Goal: Navigation & Orientation: Find specific page/section

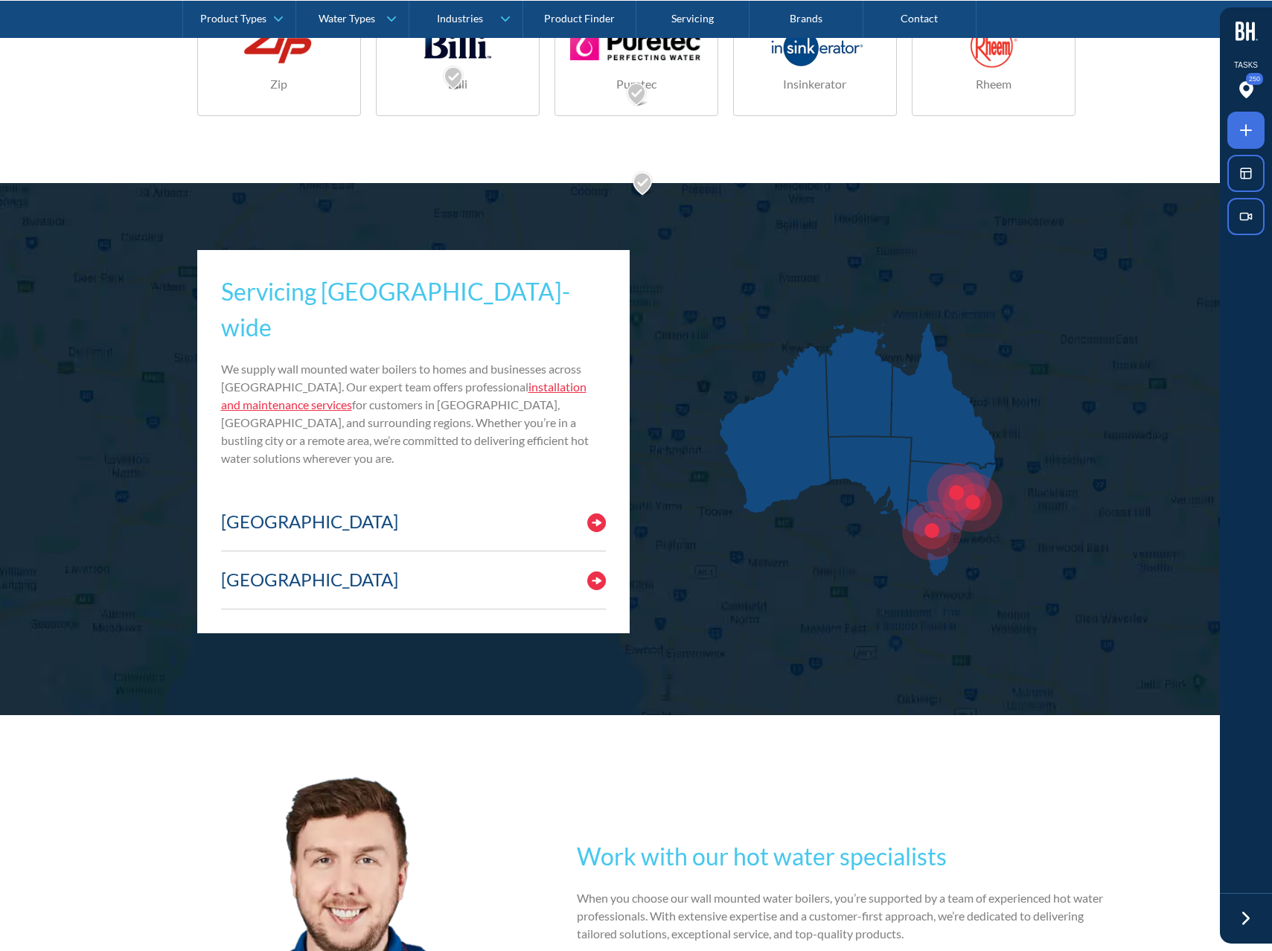
scroll to position [7159, 0]
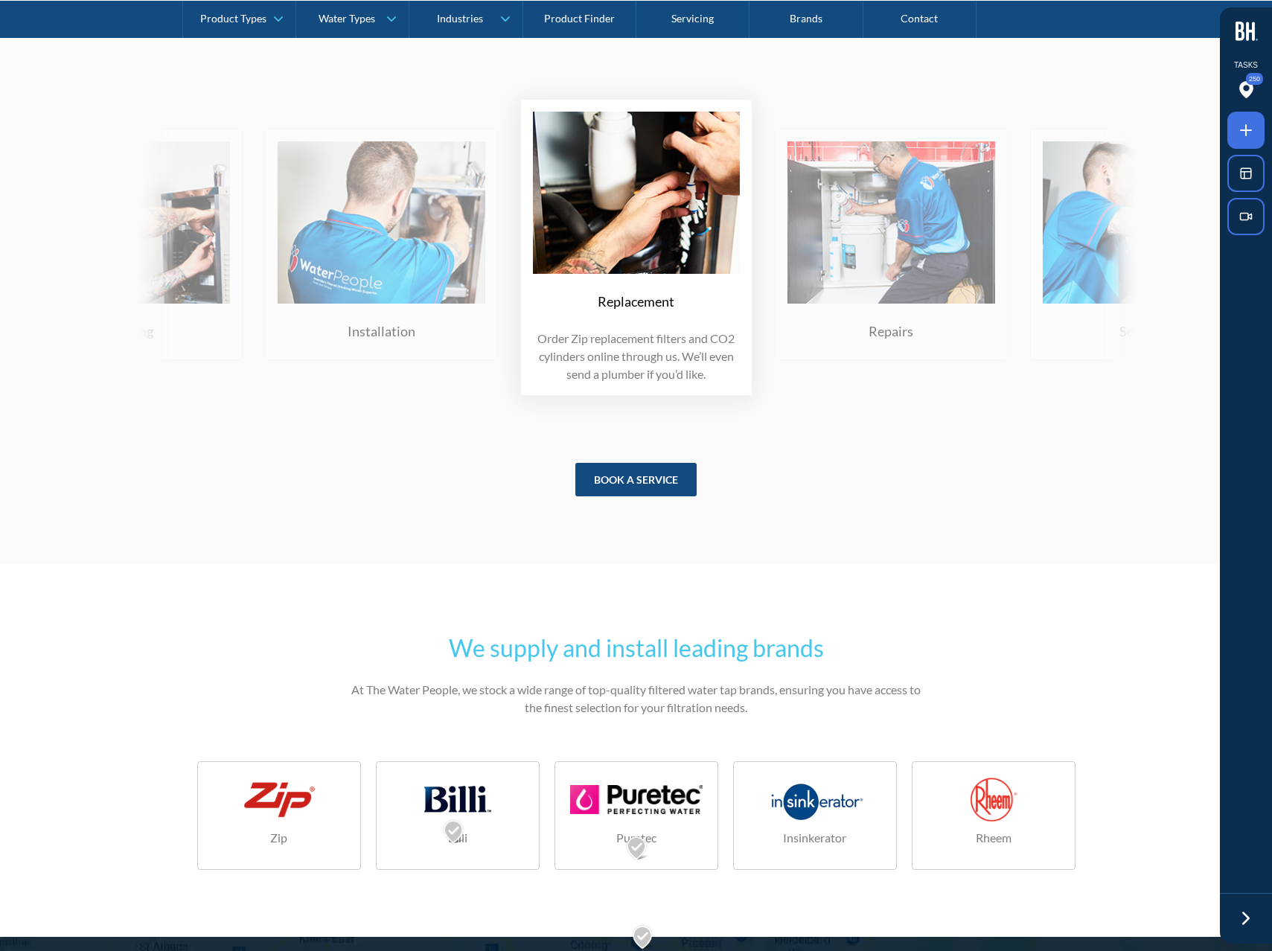
scroll to position [6471, 0]
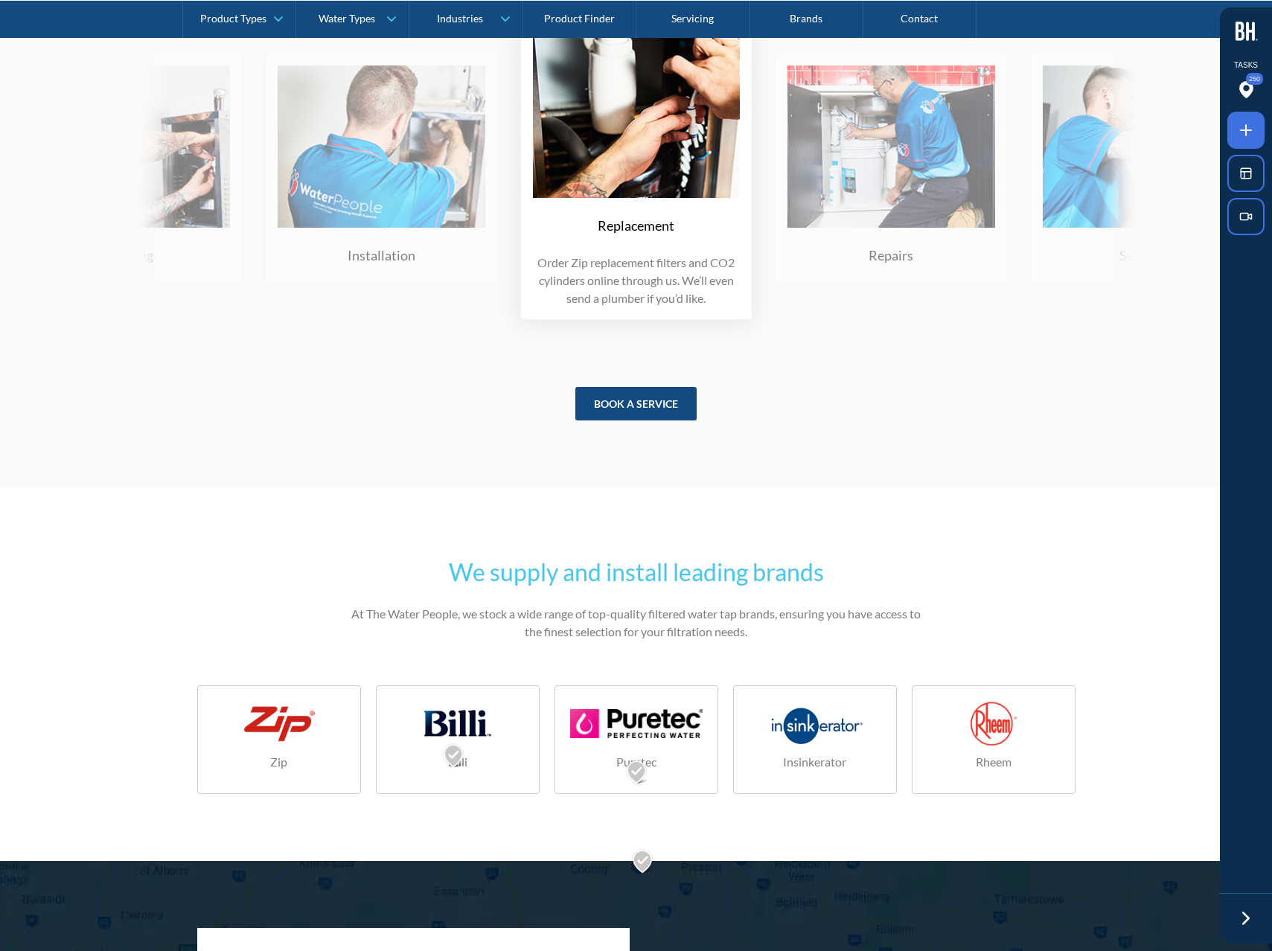
click at [290, 746] on div at bounding box center [279, 723] width 133 height 45
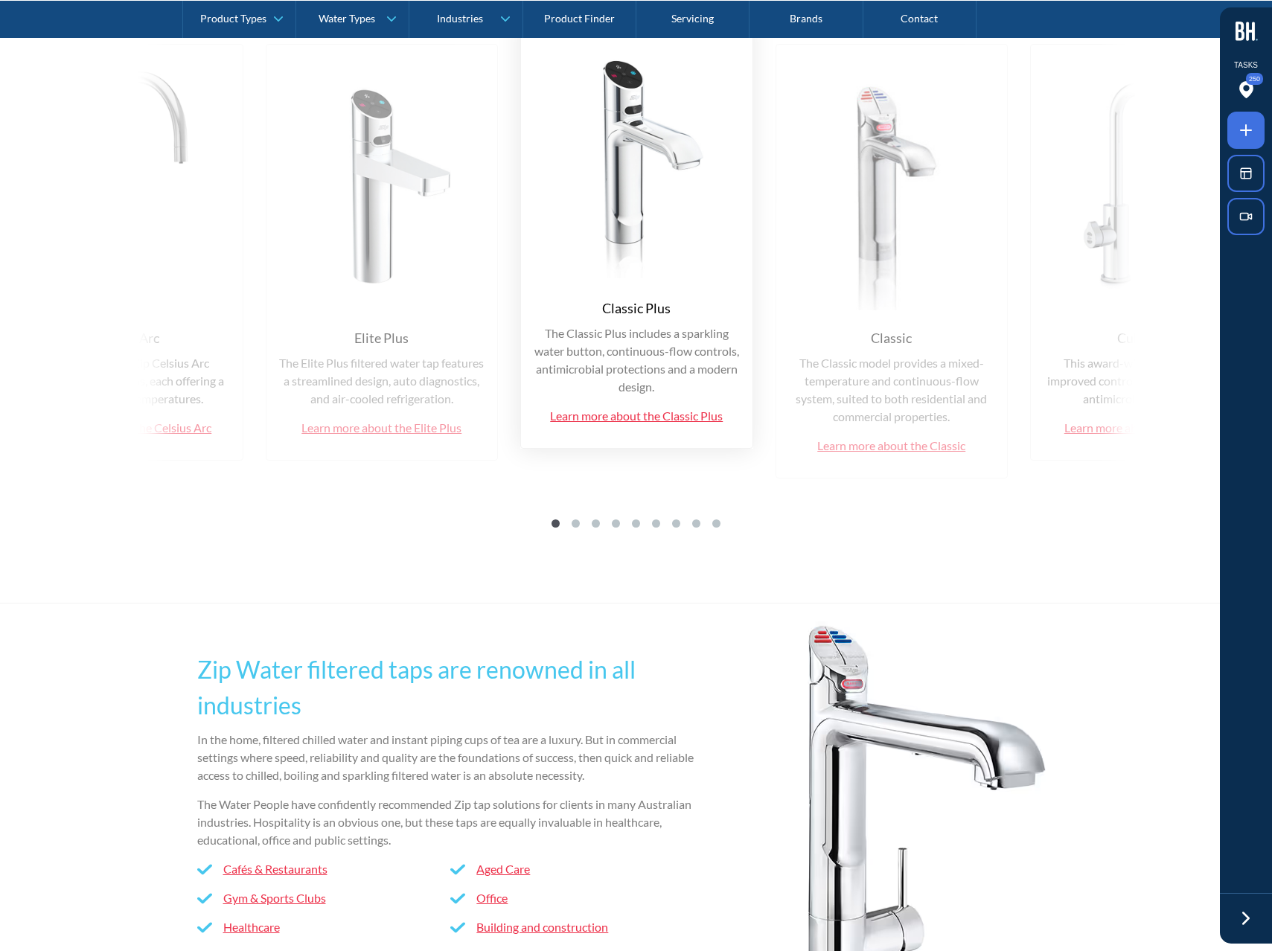
scroll to position [6624, 0]
